Goal: Information Seeking & Learning: Check status

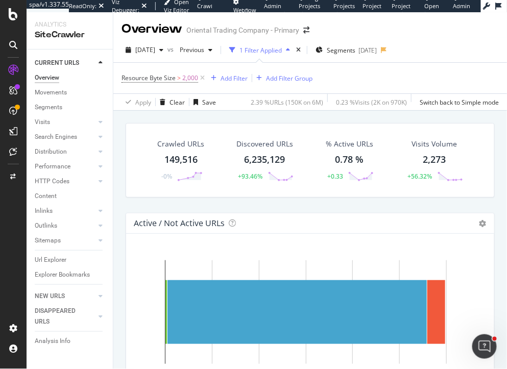
scroll to position [137, 0]
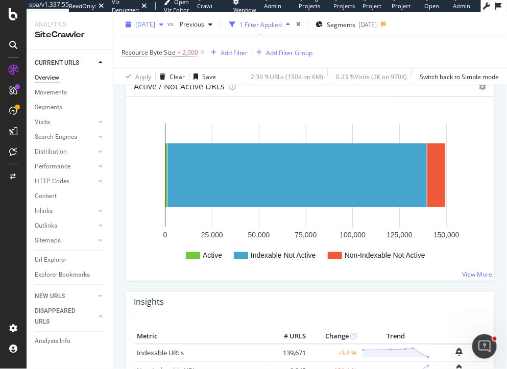
click at [155, 20] on span "[DATE]" at bounding box center [145, 24] width 20 height 9
click at [118, 168] on div "Crawled URLs 149,516 -0% Discovered URLs 6,235,129 +93.46% % Active URLs 0.78 %…" at bounding box center [310, 152] width 394 height 357
click at [155, 27] on span "[DATE]" at bounding box center [145, 24] width 20 height 9
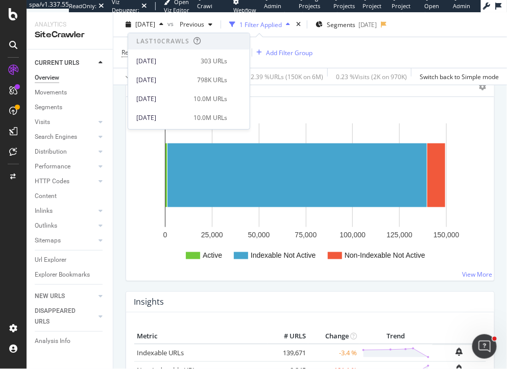
click at [132, 170] on div "Active Indexable Not Active Non-Indexable Not Active 0 25,000 50,000 75,000 100…" at bounding box center [310, 189] width 368 height 184
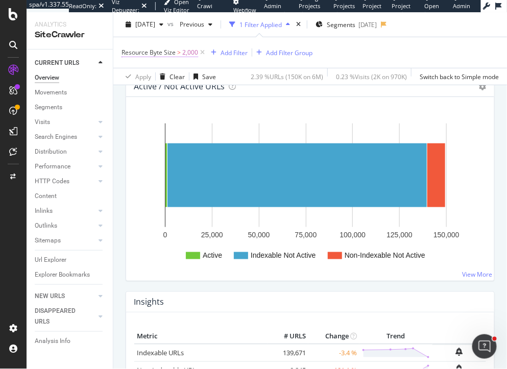
click at [189, 55] on span "2,000" at bounding box center [190, 52] width 16 height 14
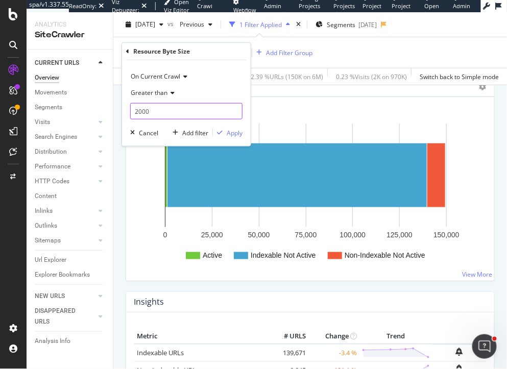
click at [138, 111] on input "2000" at bounding box center [186, 111] width 112 height 16
type input "5000"
click at [232, 136] on div "Apply" at bounding box center [235, 132] width 16 height 9
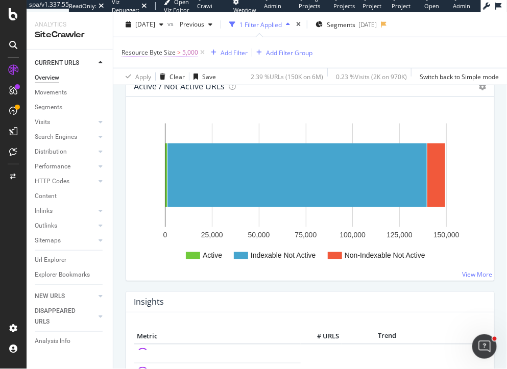
click at [178, 54] on span ">" at bounding box center [179, 52] width 4 height 9
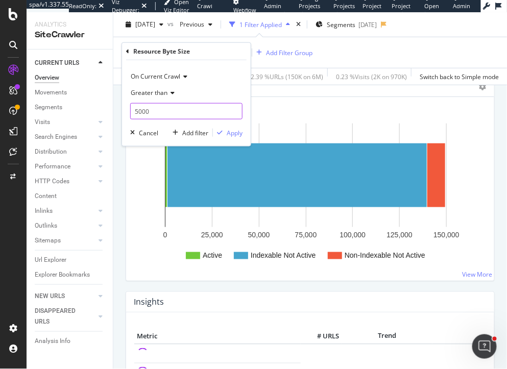
click at [137, 110] on input "5000" at bounding box center [186, 111] width 112 height 16
click at [136, 112] on input "5000" at bounding box center [186, 111] width 112 height 16
type input "85000"
click at [241, 135] on div "Apply" at bounding box center [235, 132] width 16 height 9
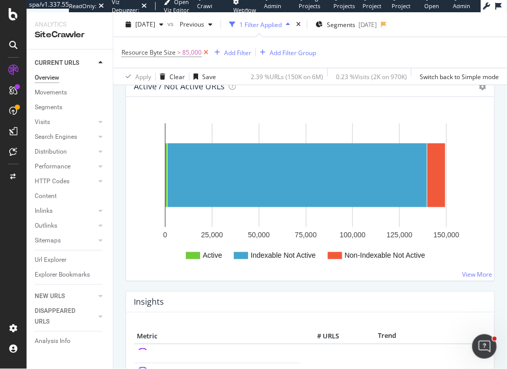
click at [206, 53] on icon at bounding box center [206, 52] width 9 height 10
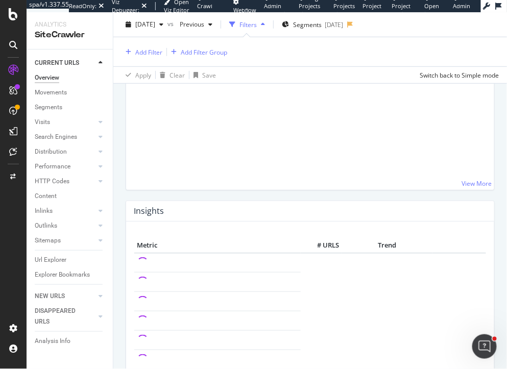
scroll to position [135, 0]
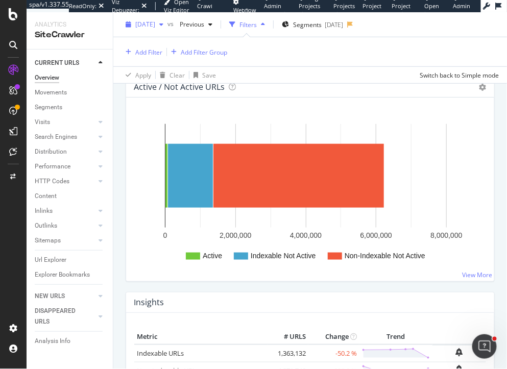
click at [155, 23] on span "[DATE]" at bounding box center [145, 24] width 20 height 9
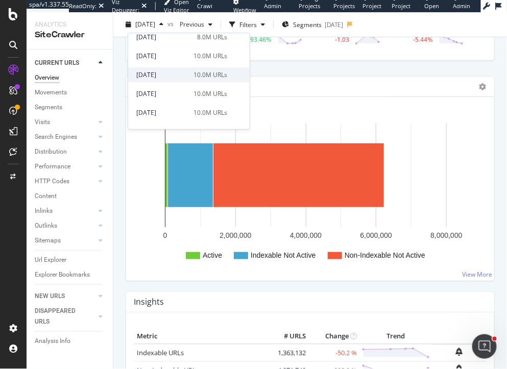
scroll to position [102, 0]
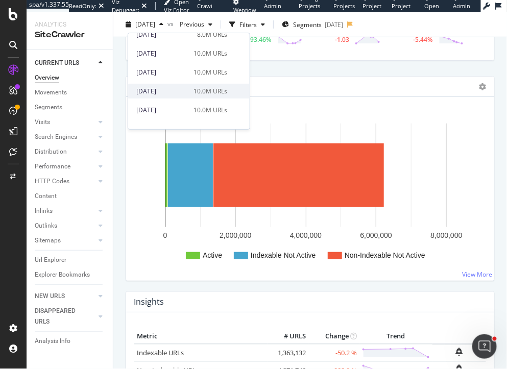
click at [184, 87] on div "[DATE]" at bounding box center [161, 91] width 51 height 9
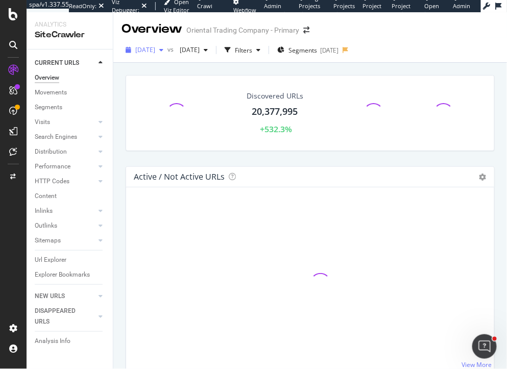
click at [154, 50] on span "[DATE]" at bounding box center [145, 49] width 20 height 9
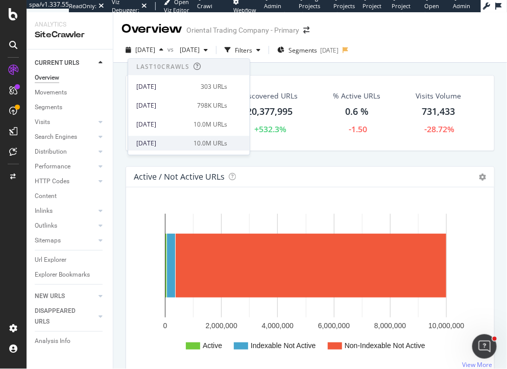
scroll to position [3, 0]
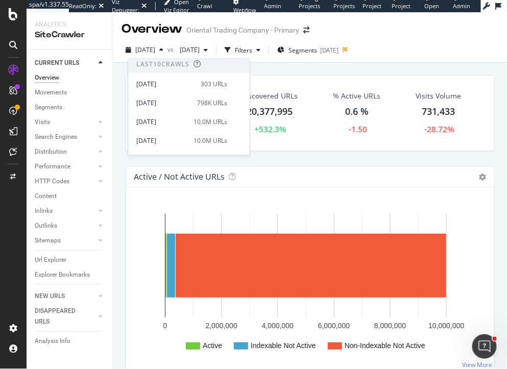
click at [121, 164] on div "Crawled URLs 10,000,000 +210.29% Discovered URLs 20,377,995 +532.3% % Active UR…" at bounding box center [310, 120] width 379 height 91
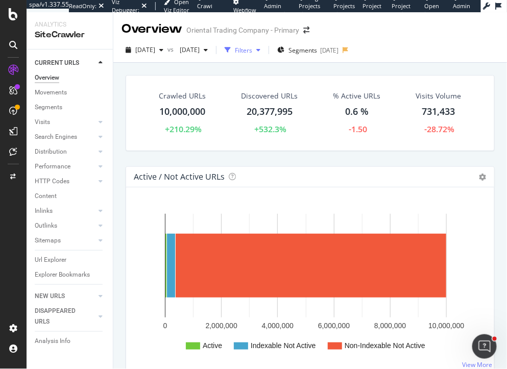
click at [252, 53] on div "Filters" at bounding box center [243, 50] width 17 height 9
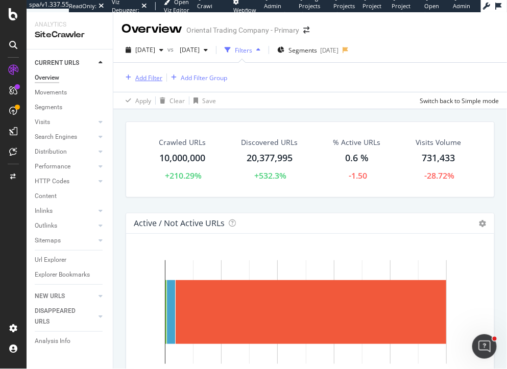
click at [150, 76] on div "Add Filter" at bounding box center [148, 78] width 27 height 9
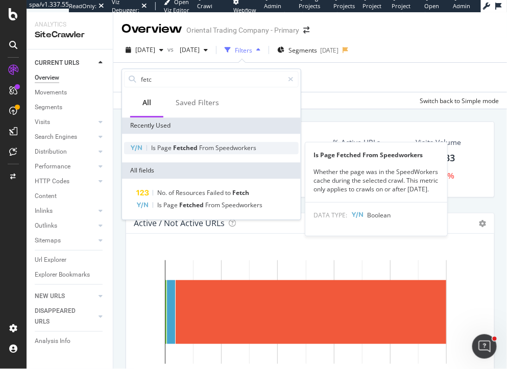
type input "fetc"
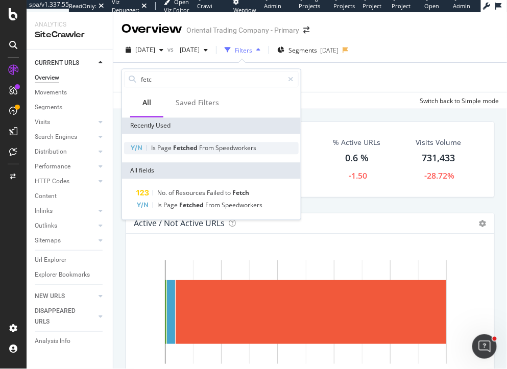
click at [176, 154] on div "Is Page Fetched From Speedworkers" at bounding box center [211, 148] width 175 height 12
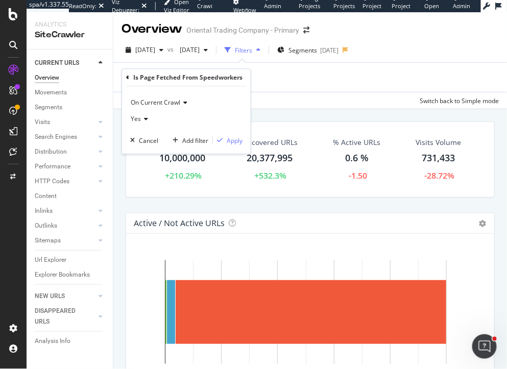
click at [229, 135] on div "On Current Crawl Yes Cancel Add filter Apply" at bounding box center [186, 120] width 129 height 67
click at [229, 142] on div "Apply" at bounding box center [235, 140] width 16 height 9
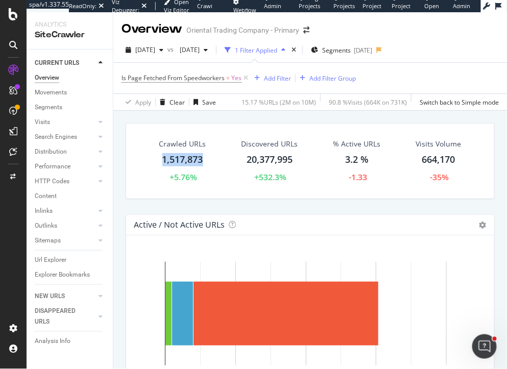
drag, startPoint x: 208, startPoint y: 159, endPoint x: 152, endPoint y: 159, distance: 56.7
click at [152, 159] on div "Crawled URLs 1,517,873 +5.76%" at bounding box center [182, 161] width 67 height 55
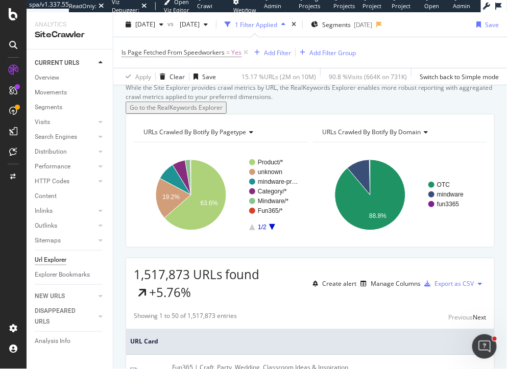
scroll to position [45, 0]
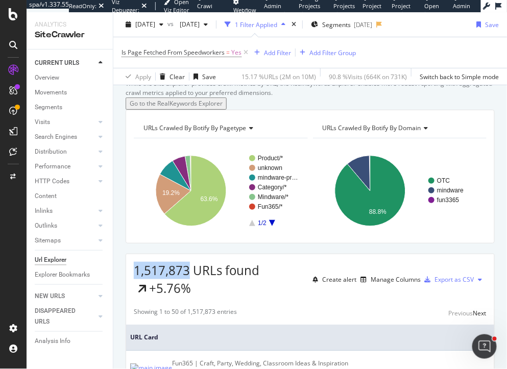
drag, startPoint x: 191, startPoint y: 314, endPoint x: 135, endPoint y: 314, distance: 55.7
click at [135, 279] on span "1,517,873 URLs found" at bounding box center [197, 270] width 126 height 17
copy span "1,517,873"
click at [230, 54] on span "Is Page Fetched From Speedworkers = Yes" at bounding box center [182, 52] width 120 height 9
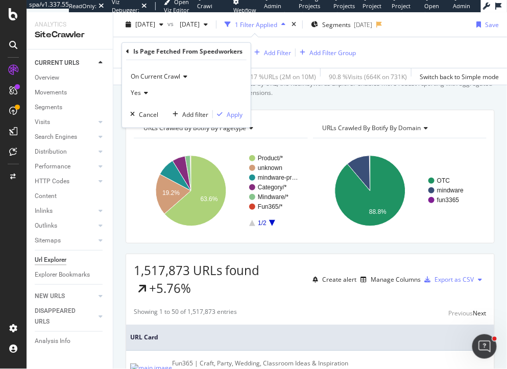
click at [127, 92] on div "On Current Crawl Yes Cancel Add filter Apply" at bounding box center [186, 93] width 129 height 67
click at [134, 92] on span "Yes" at bounding box center [136, 92] width 10 height 9
click at [143, 125] on span "No" at bounding box center [139, 127] width 8 height 9
click at [237, 117] on div "Apply" at bounding box center [235, 114] width 16 height 9
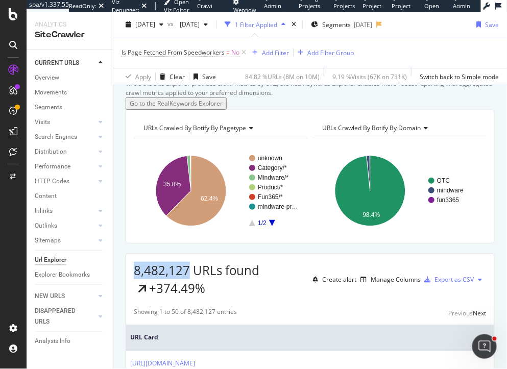
drag, startPoint x: 191, startPoint y: 316, endPoint x: 123, endPoint y: 314, distance: 68.0
copy span "8,482,127"
click at [155, 20] on span "[DATE]" at bounding box center [145, 24] width 20 height 9
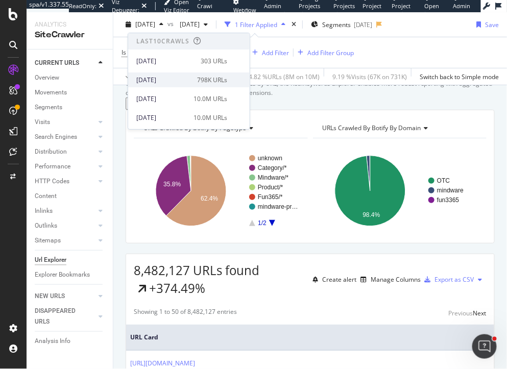
click at [161, 84] on div "[DATE]" at bounding box center [163, 80] width 55 height 9
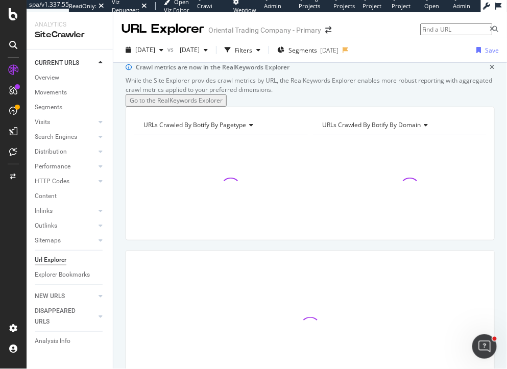
click at [5, 369] on icon "close toast" at bounding box center [2, 373] width 5 height 9
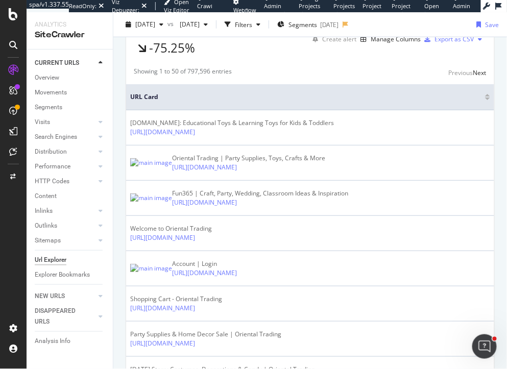
scroll to position [240, 0]
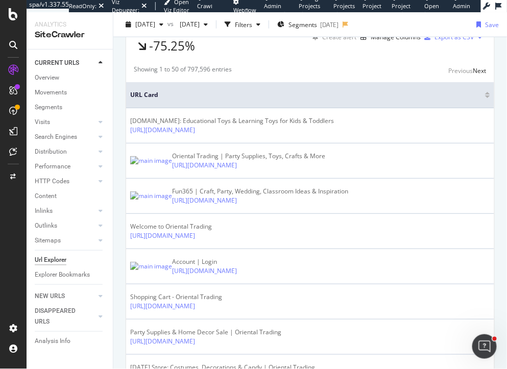
drag, startPoint x: 181, startPoint y: 75, endPoint x: 133, endPoint y: 74, distance: 47.5
click at [133, 55] on div "797,596 URLs found -75.25% Create alert Manage Columns Export as CSV" at bounding box center [310, 33] width 368 height 43
copy span "797,596"
